Goal: Navigation & Orientation: Find specific page/section

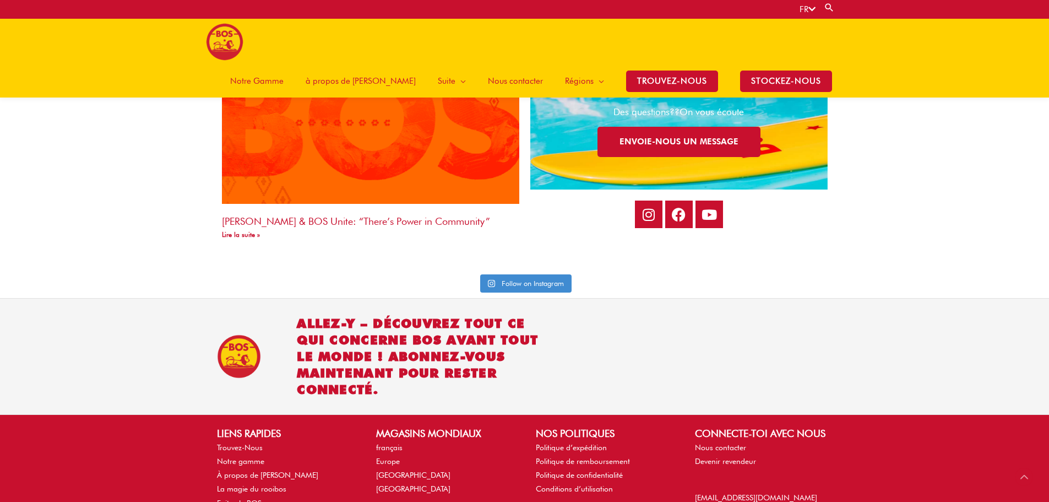
scroll to position [2470, 0]
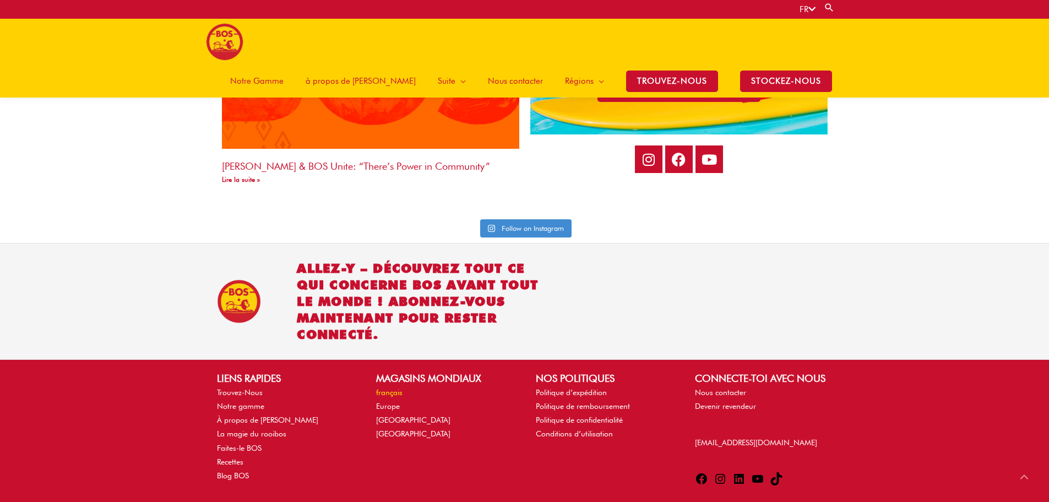
click at [385, 391] on link "français" at bounding box center [389, 392] width 26 height 9
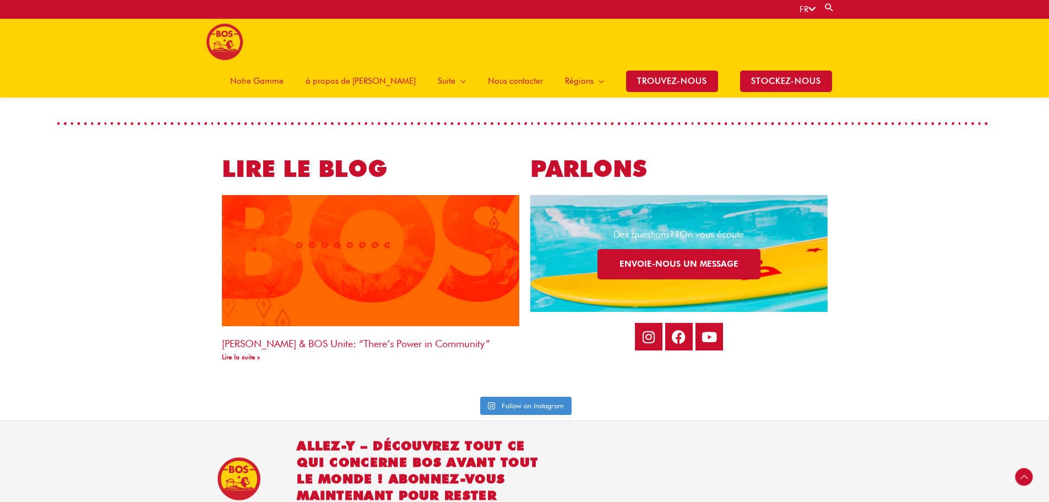
scroll to position [2473, 0]
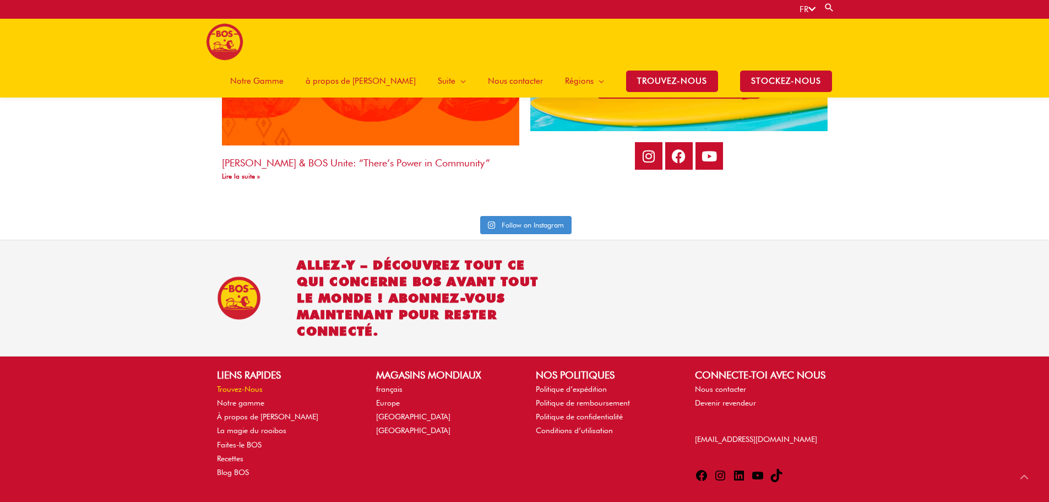
click at [250, 386] on link "Trouvez-Nous" at bounding box center [240, 389] width 46 height 9
